Goal: Information Seeking & Learning: Learn about a topic

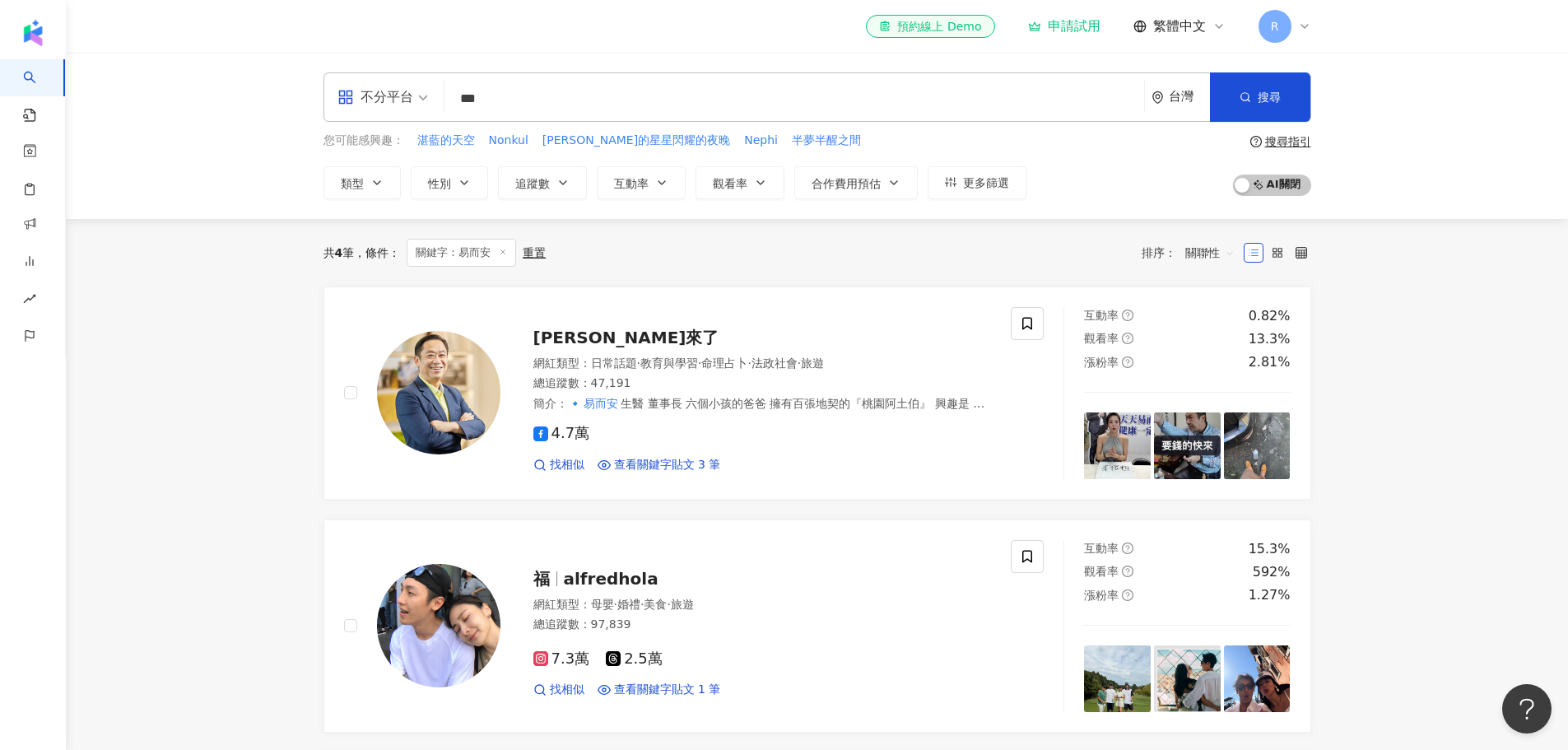
drag, startPoint x: 535, startPoint y: 95, endPoint x: 403, endPoint y: 91, distance: 132.1
click at [403, 91] on div "不分平台 *** 台灣 搜尋 keyword 搜尋名稱、敘述、貼文含有關鍵字 “ 易而安 ” 的網紅" at bounding box center [817, 98] width 988 height 49
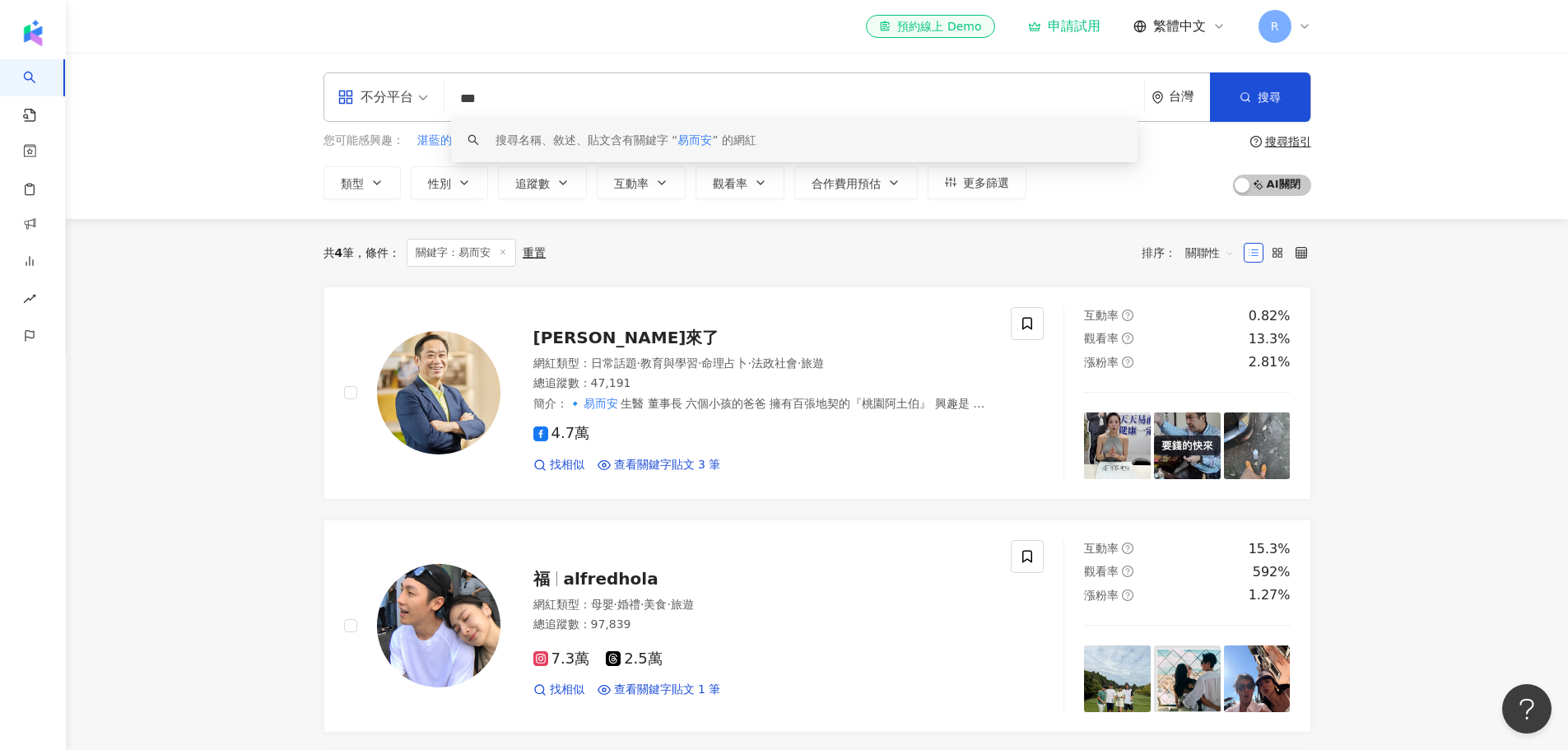
paste input "****"
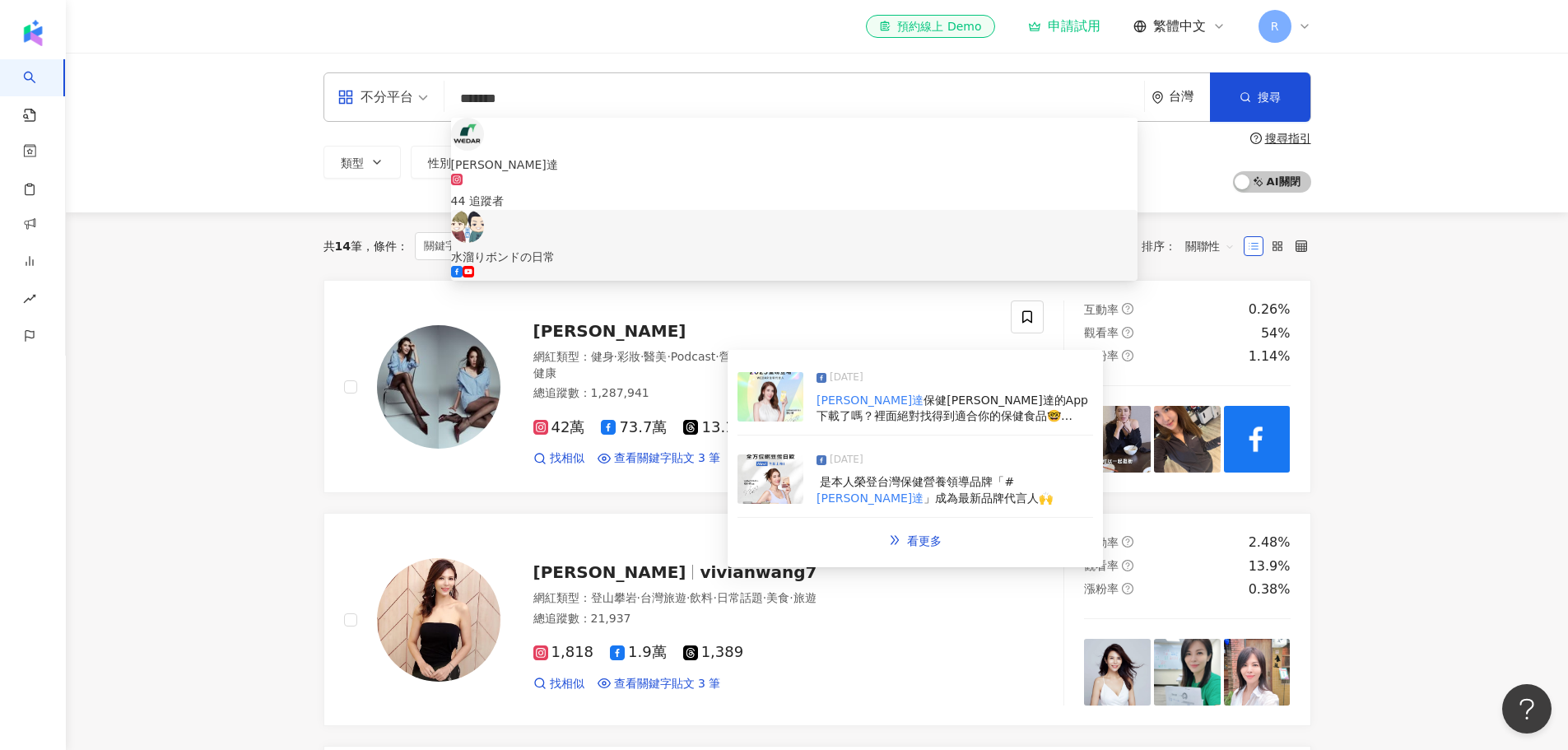
type input "*******"
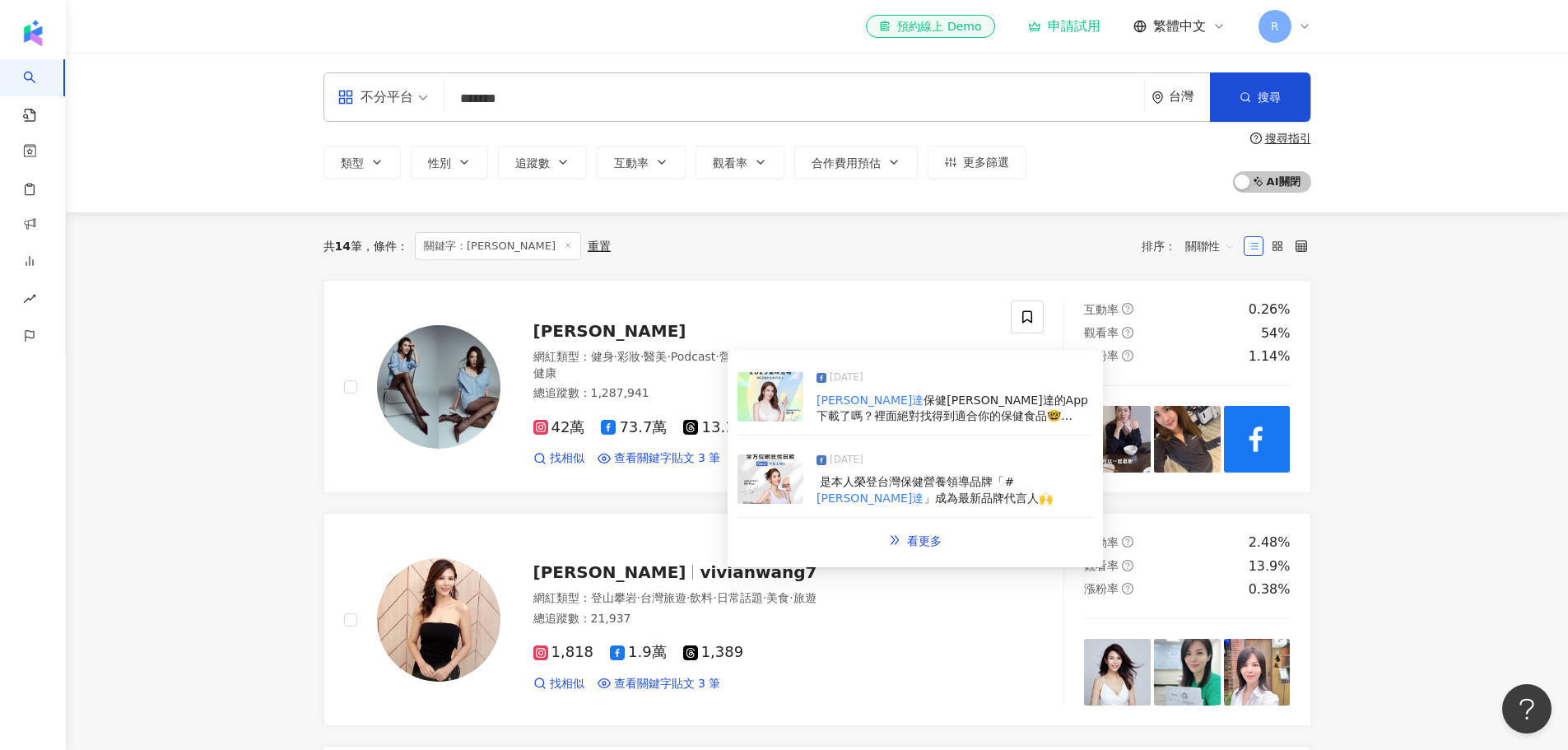
drag, startPoint x: 881, startPoint y: 400, endPoint x: 842, endPoint y: 414, distance: 41.4
click at [842, 414] on span "保健[PERSON_NAME]達的App下載了嗎？裡面絕對找得到適合你的保健食品🤓 2025的代言人～94我啦🥳🥳🥳" at bounding box center [953, 417] width 272 height 45
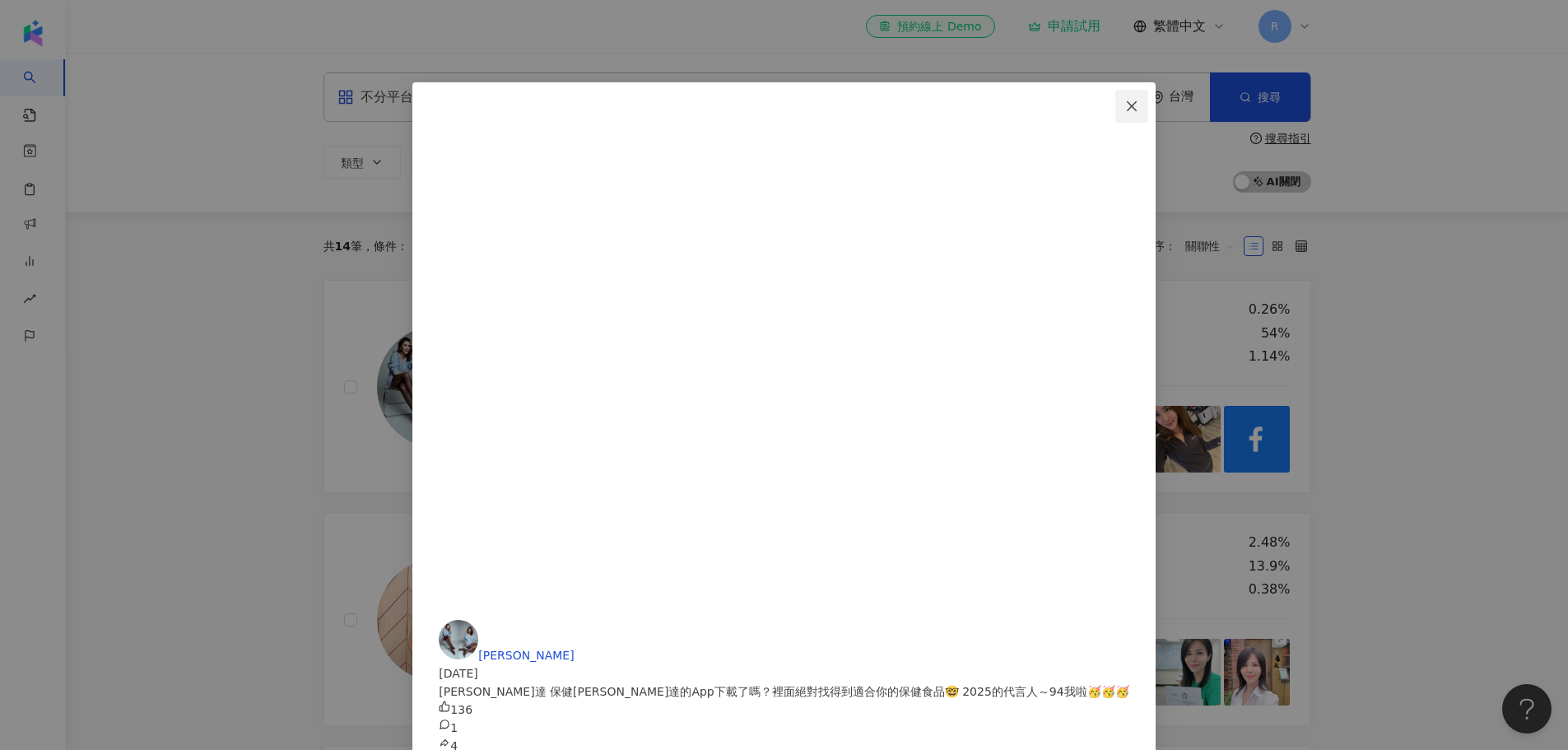
click at [1131, 104] on icon "close" at bounding box center [1132, 106] width 13 height 13
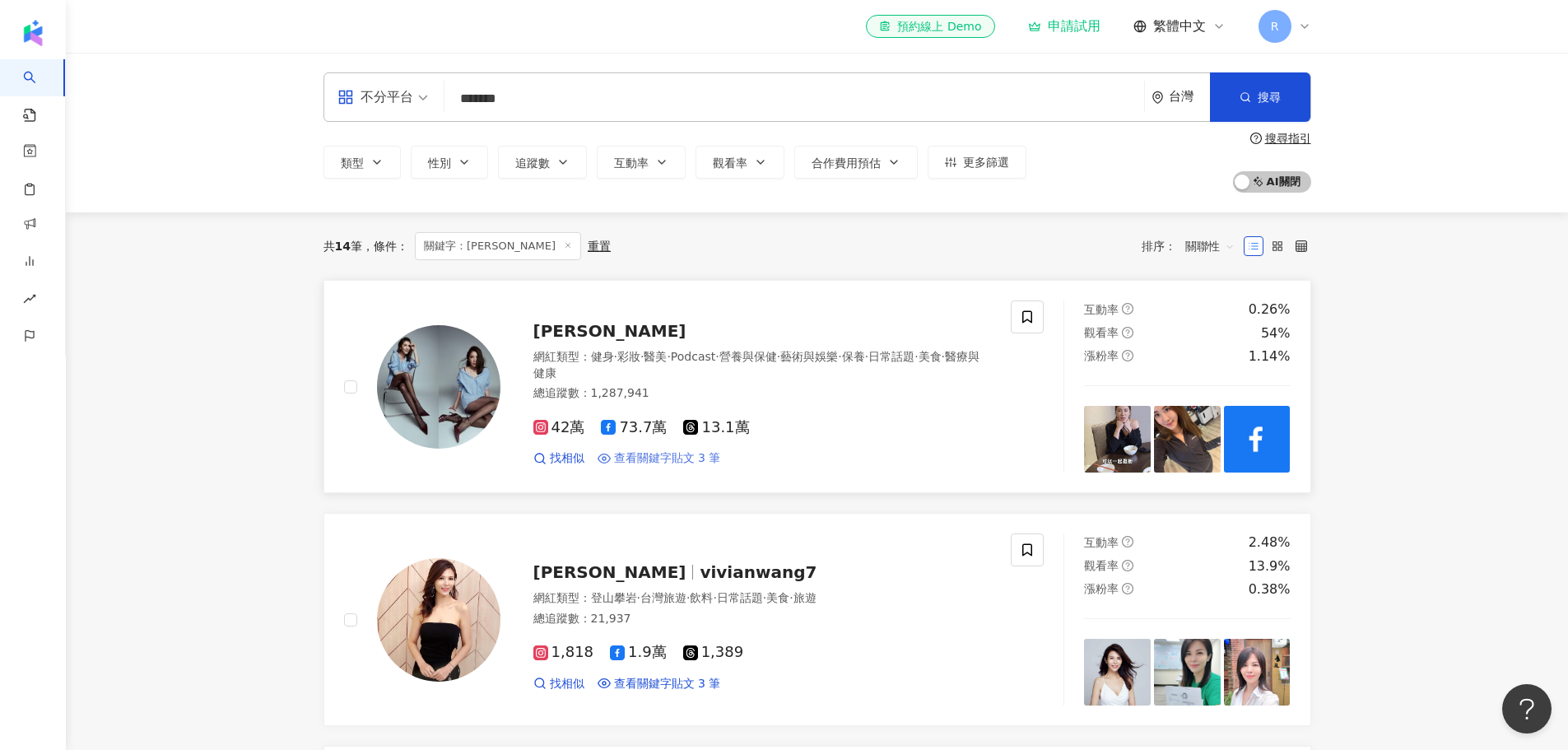
click at [692, 460] on span "查看關鍵字貼文 3 筆" at bounding box center [668, 458] width 107 height 16
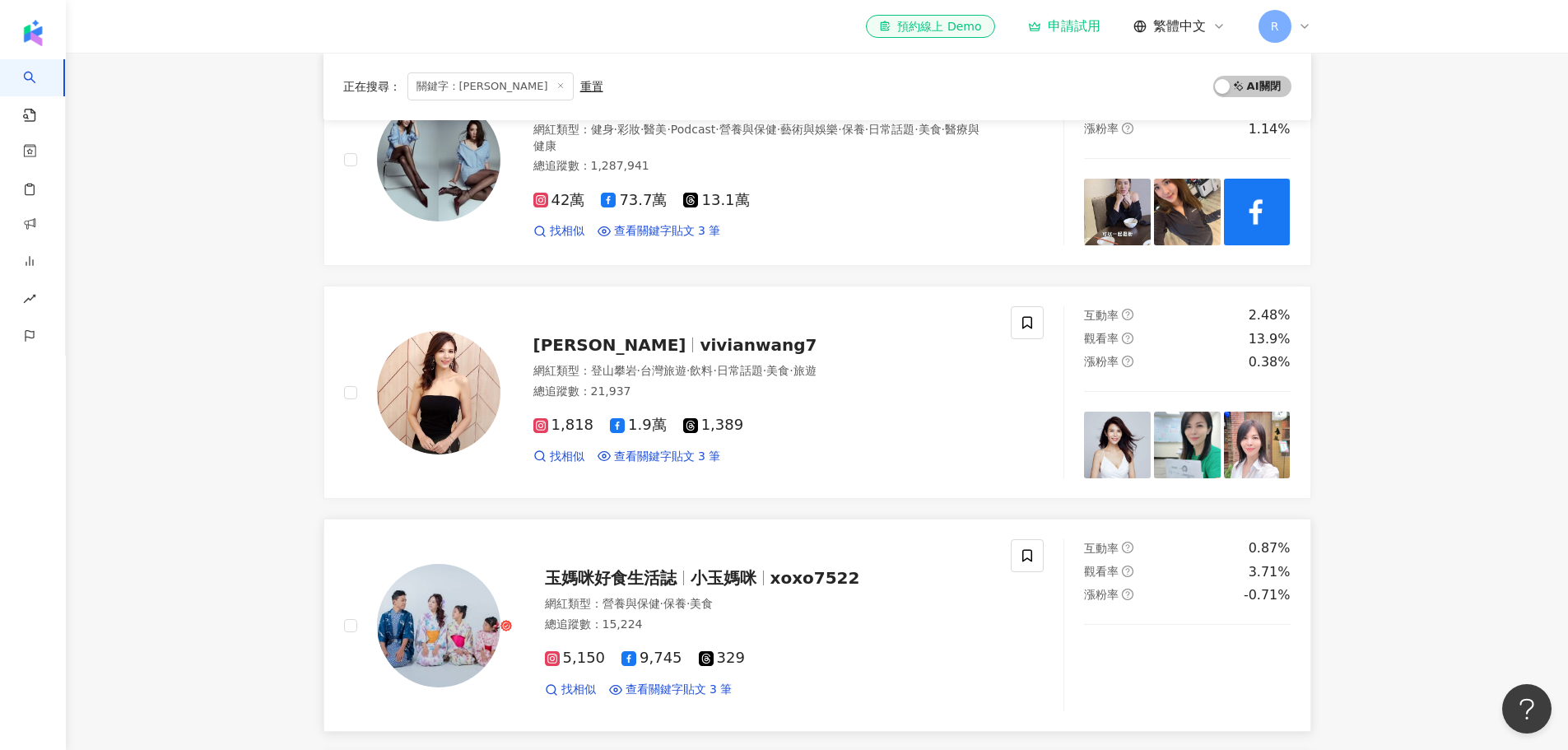
scroll to position [247, 0]
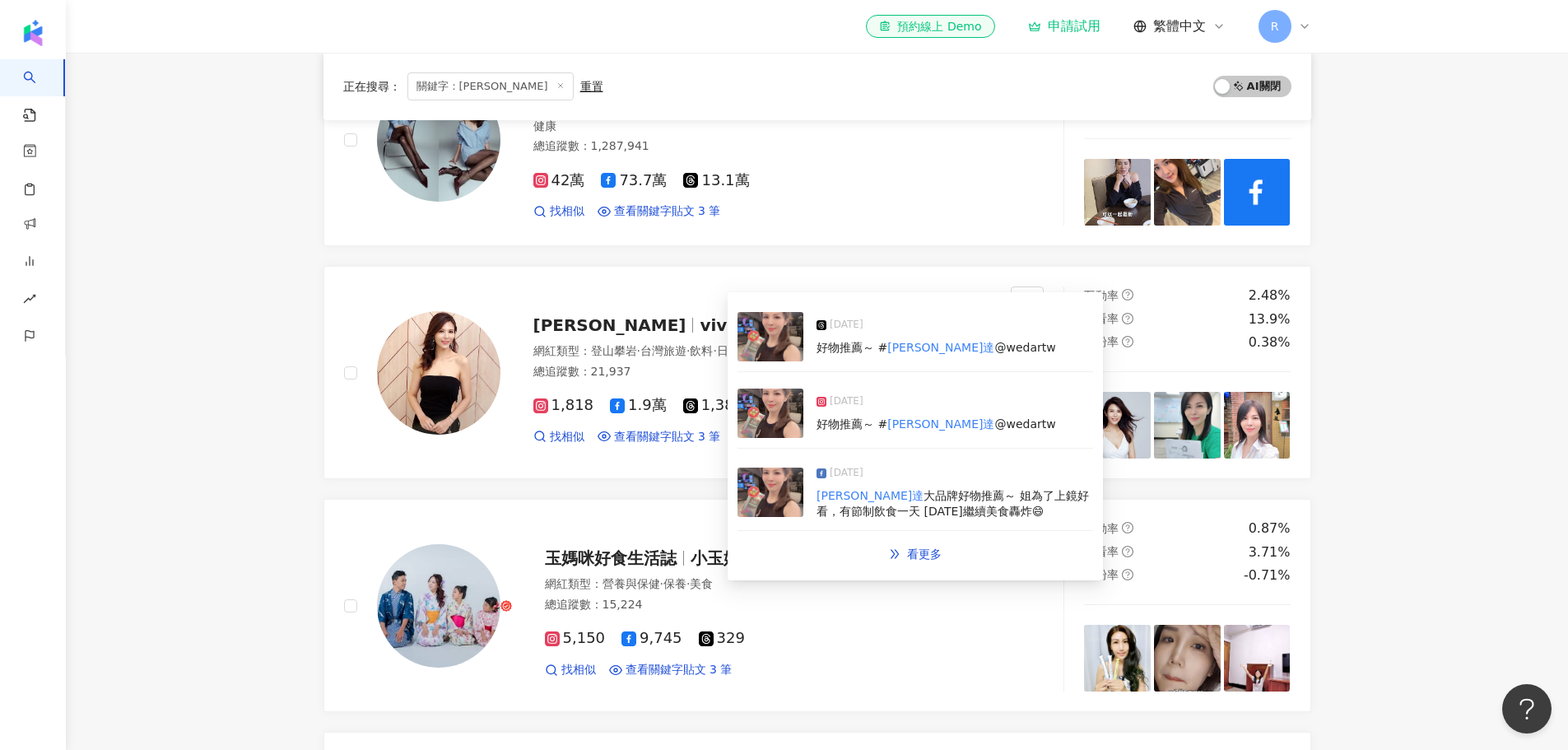
click at [760, 489] on img at bounding box center [771, 492] width 66 height 49
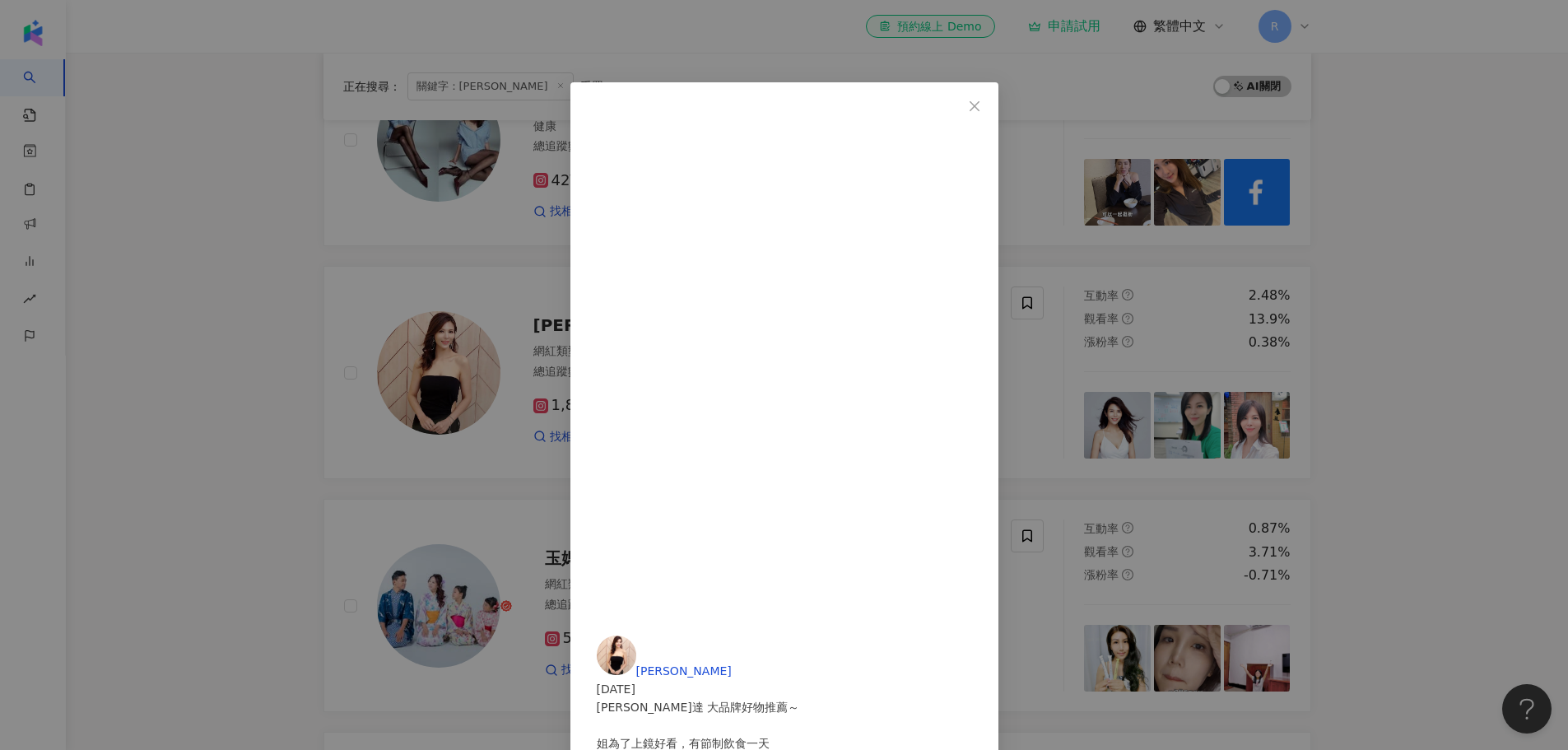
click at [243, 310] on div "王百瑜 2025/7/1 WEDAR薇達 大品牌好物推薦～ 姐為了上鏡好看，有節制飲食一天 明天繼續美食轟炸😄 364 56 2 查看原始貼文" at bounding box center [784, 375] width 1568 height 750
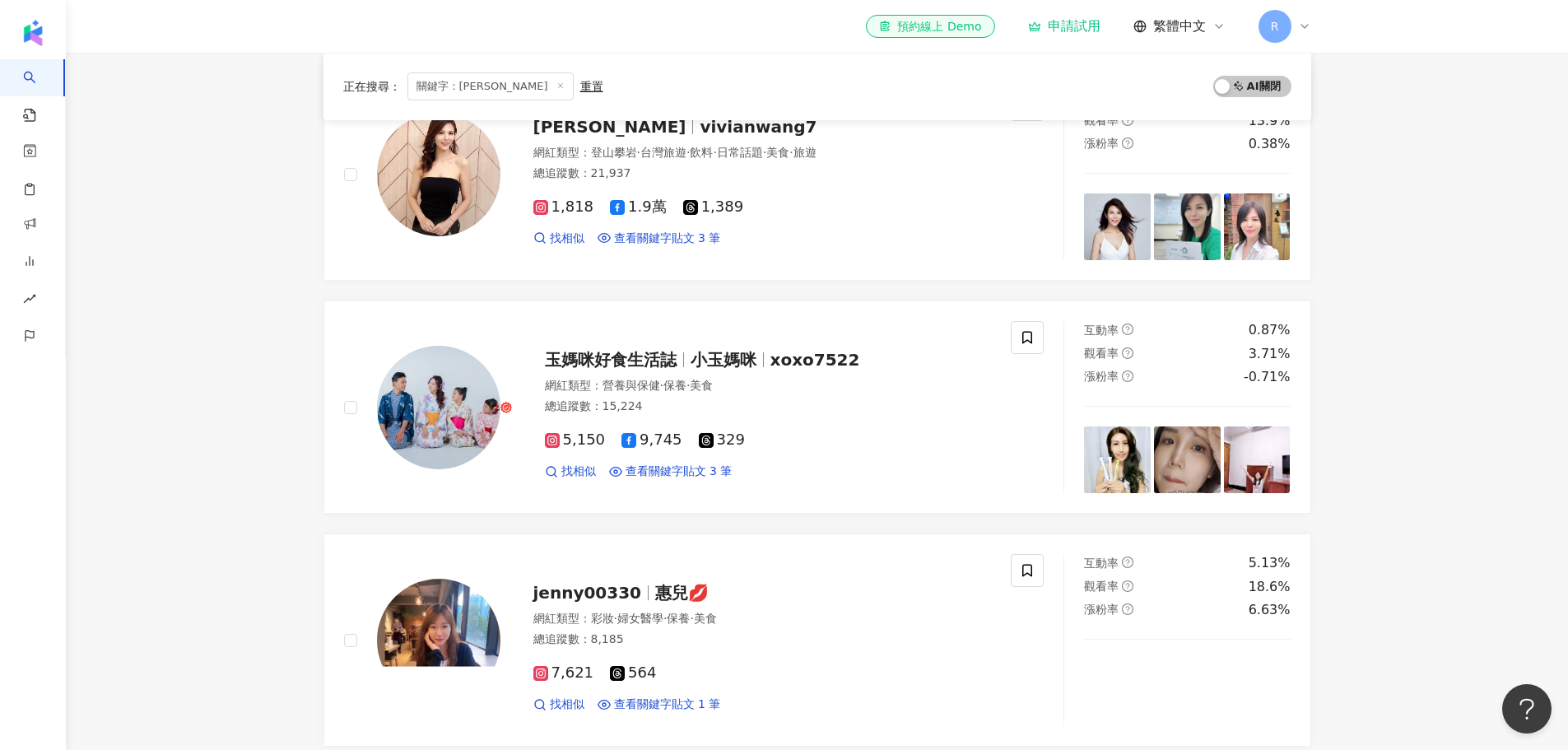
scroll to position [577, 0]
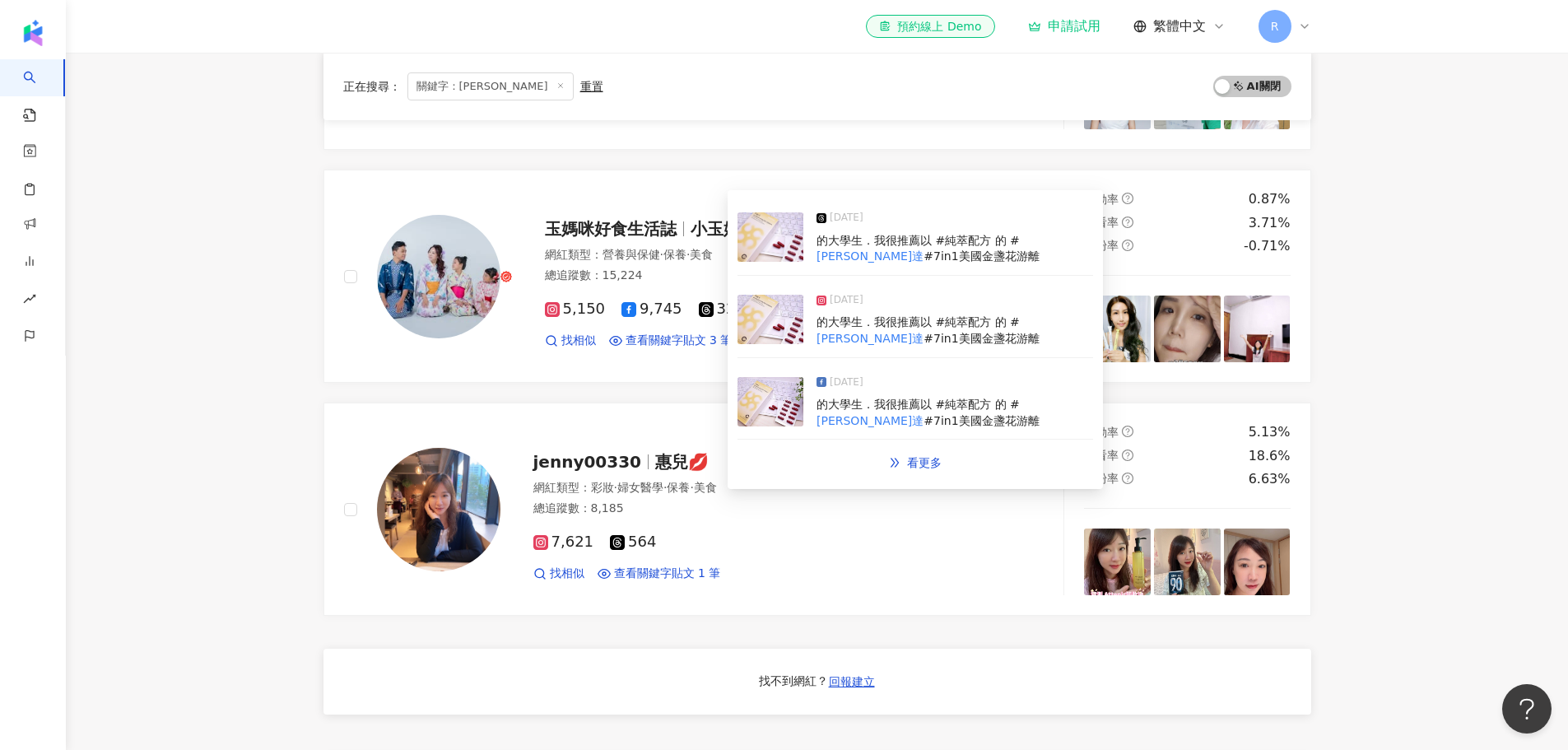
click at [781, 405] on img at bounding box center [771, 402] width 66 height 49
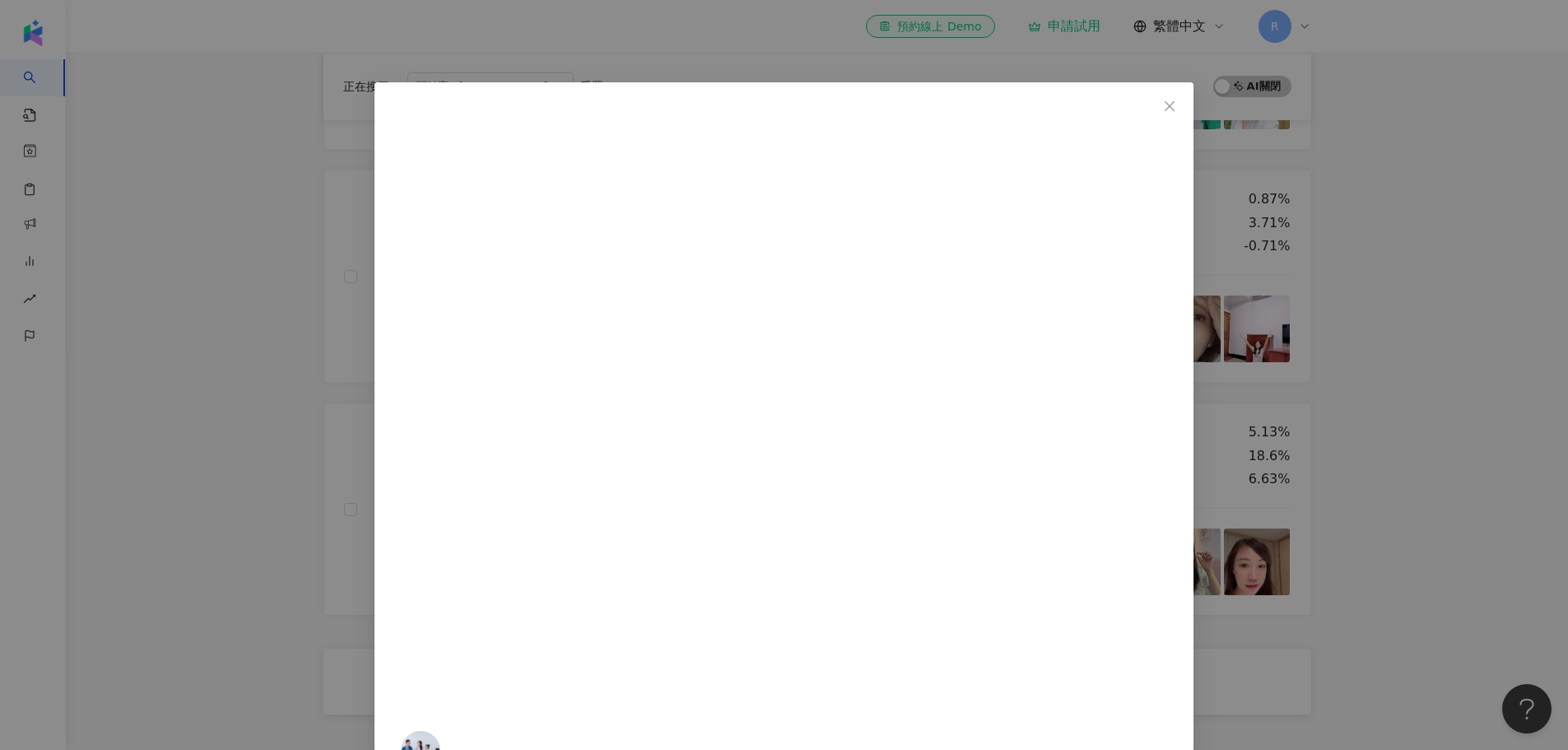
click at [287, 421] on div "玉媽咪好食生活誌 2025/1/3 不論你是工作壓力大的上班族或是熬夜唸書的大學生．我很推薦以 #純萃配方 的 #WEDAR薇達 #7in1美國金盞花游離型葉…" at bounding box center [784, 375] width 1568 height 750
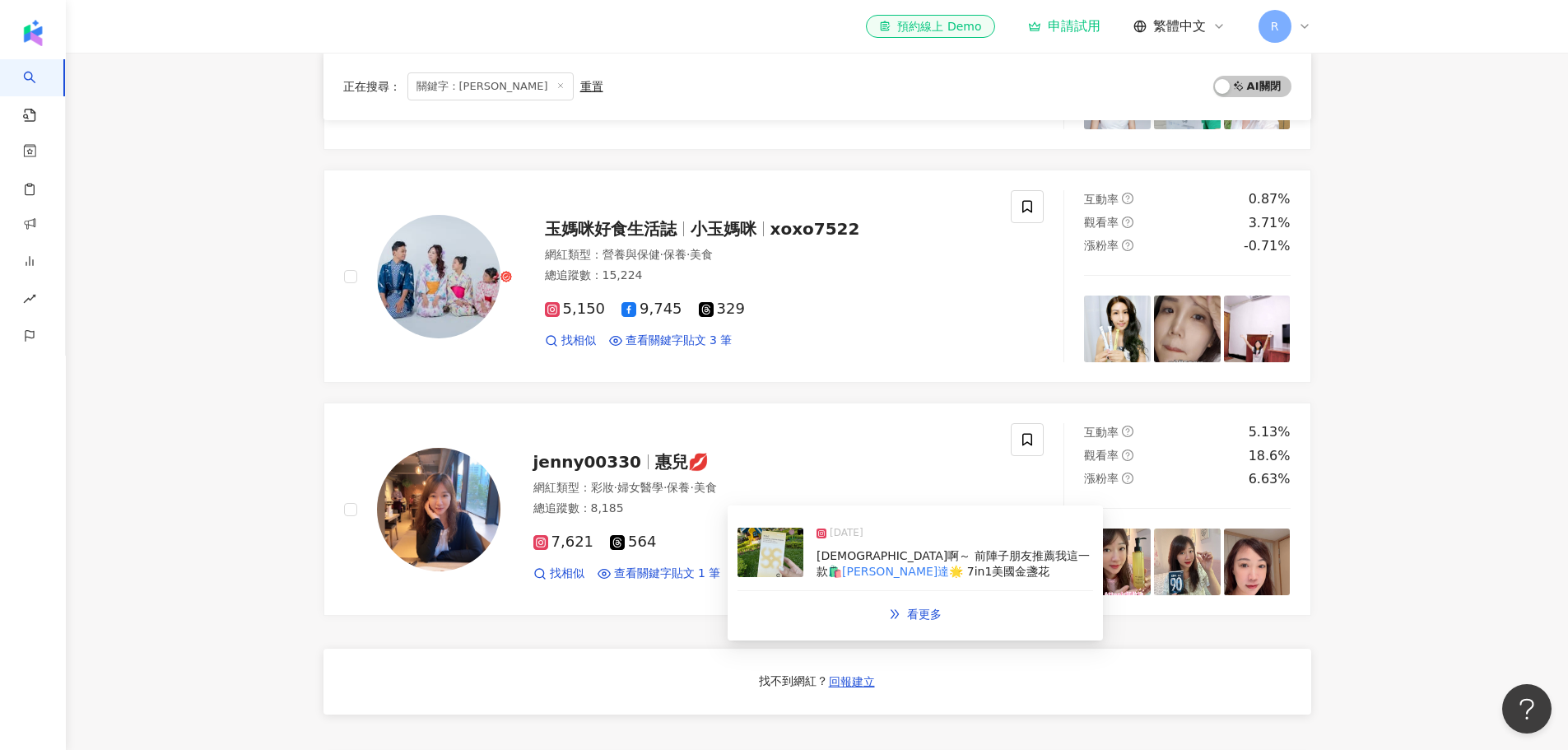
click at [773, 553] on img at bounding box center [771, 552] width 66 height 49
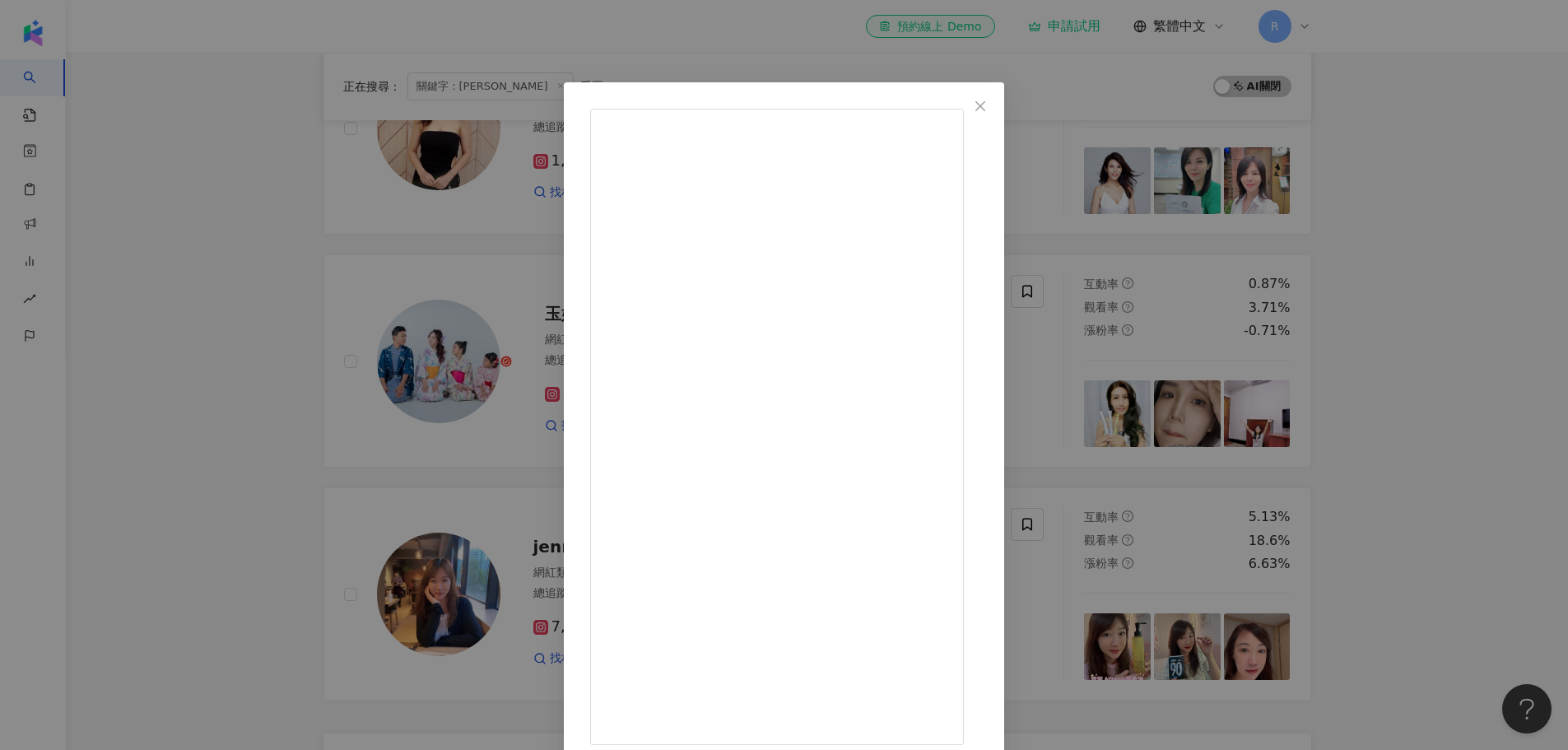
scroll to position [412, 0]
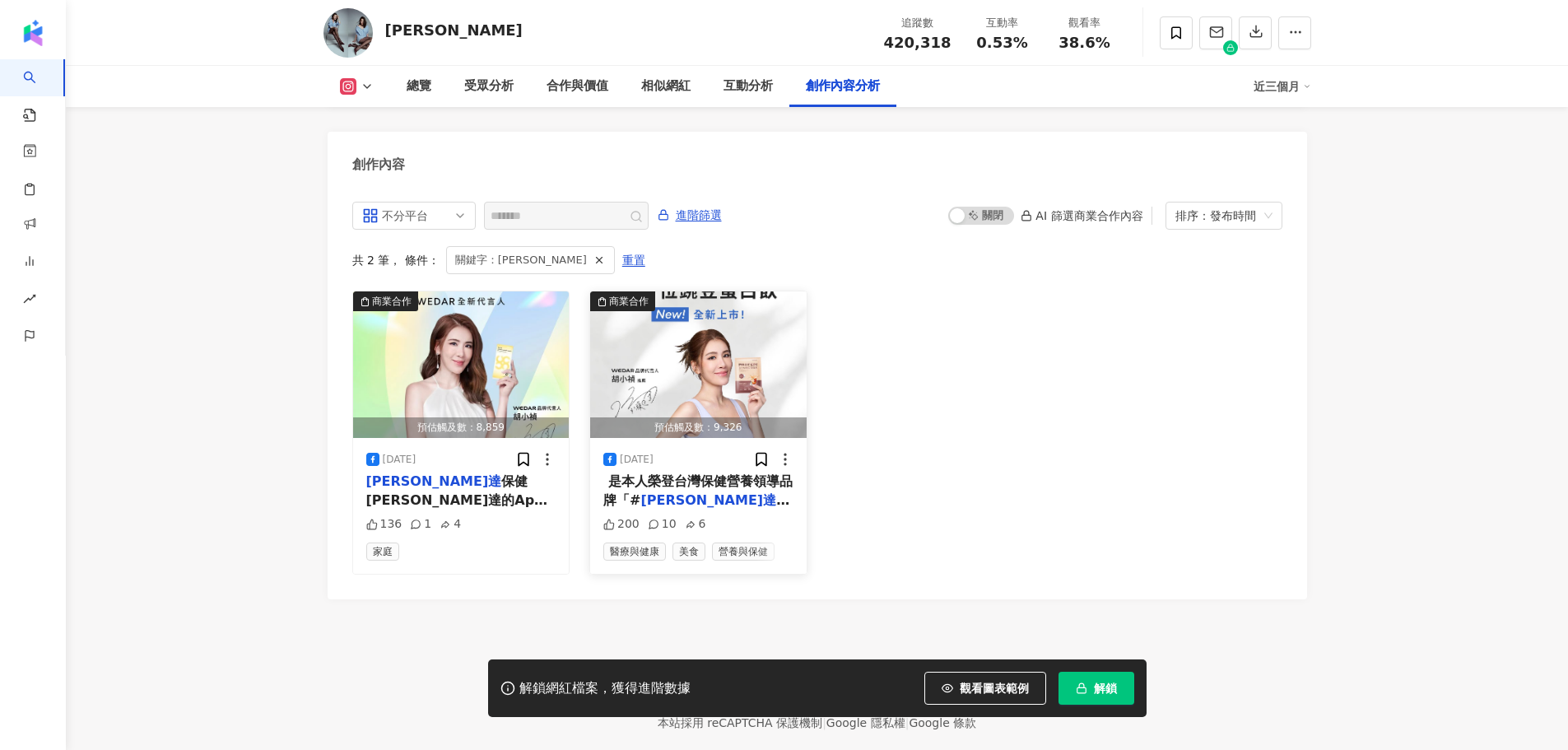
scroll to position [5020, 0]
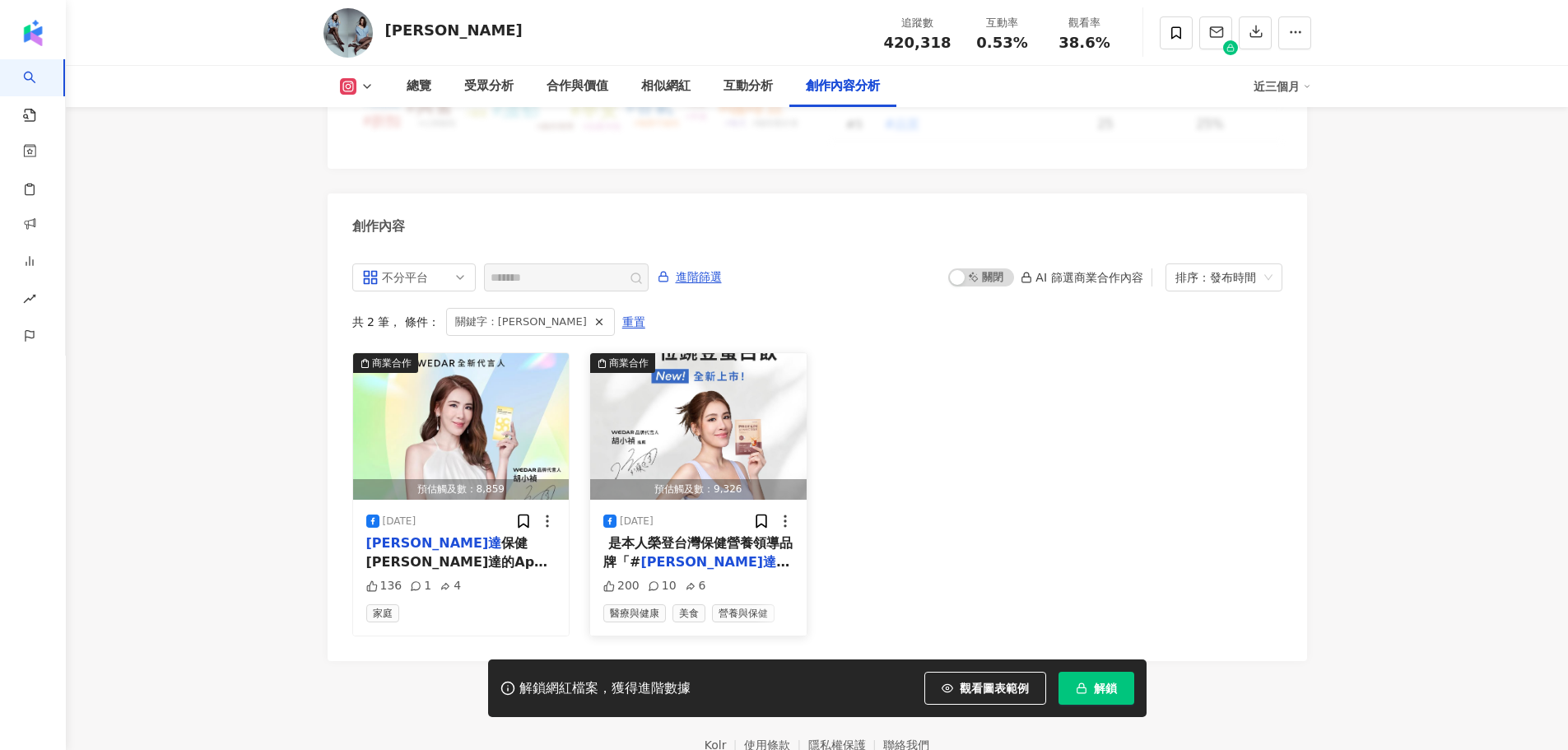
click at [751, 535] on span "️ 是本人榮登台灣保健營養領導品牌「#" at bounding box center [698, 552] width 189 height 34
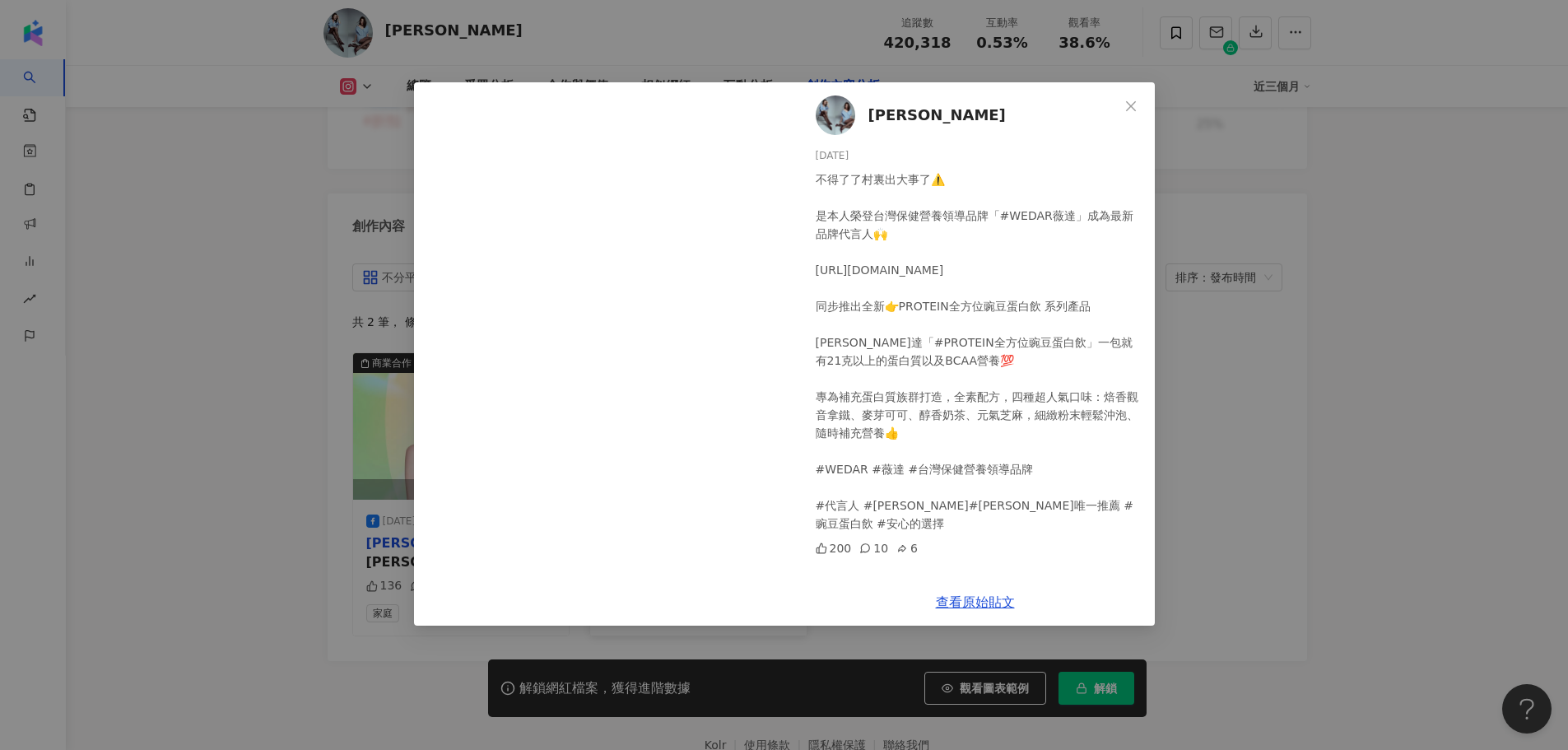
scroll to position [0, 0]
click at [981, 609] on link "查看原始貼文" at bounding box center [975, 602] width 79 height 16
click at [1113, 117] on div "[PERSON_NAME][DATE] 不得了了村裏出大事了⚠️ 是本人榮登台灣保健營養領導品牌「#WEDAR薇達」成為最新品牌代言人🙌 [URL][DOMA…" at bounding box center [975, 330] width 359 height 496
click at [1130, 109] on icon "close" at bounding box center [1131, 106] width 13 height 13
